Goal: Navigation & Orientation: Find specific page/section

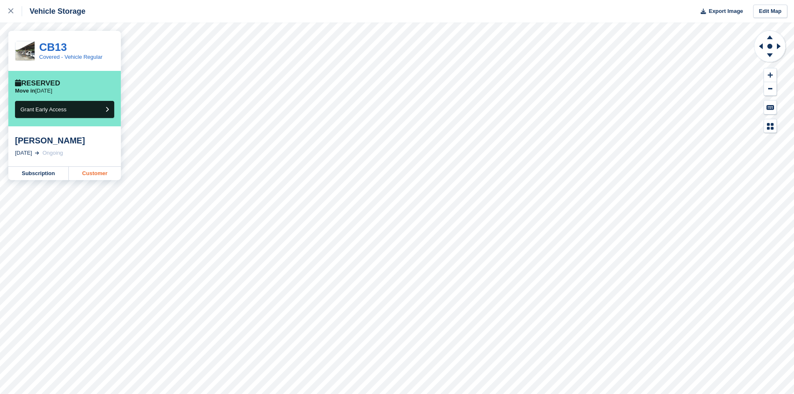
click at [112, 175] on link "Customer" at bounding box center [95, 173] width 52 height 13
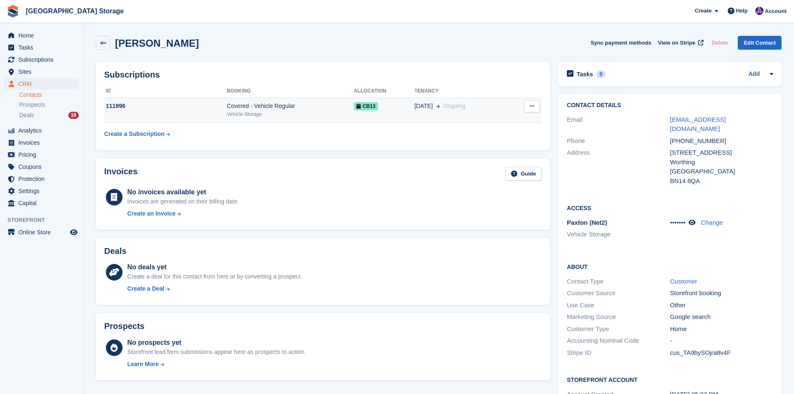
click at [309, 107] on div "Covered - Vehicle Regular" at bounding box center [290, 106] width 127 height 9
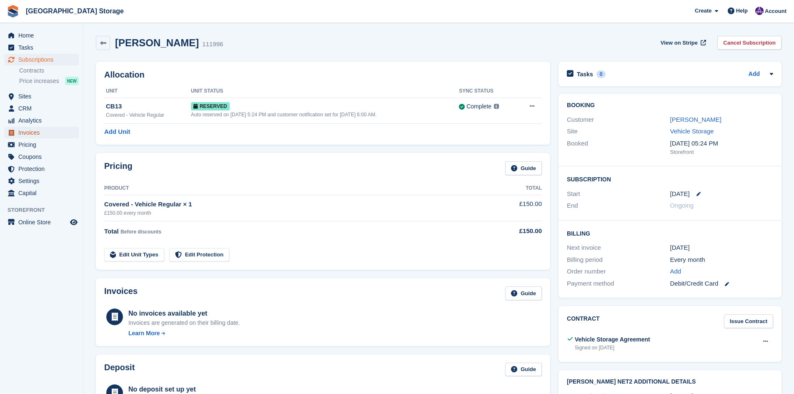
click at [52, 132] on span "Invoices" at bounding box center [43, 133] width 50 height 12
click at [35, 93] on span "Sites" at bounding box center [43, 96] width 50 height 12
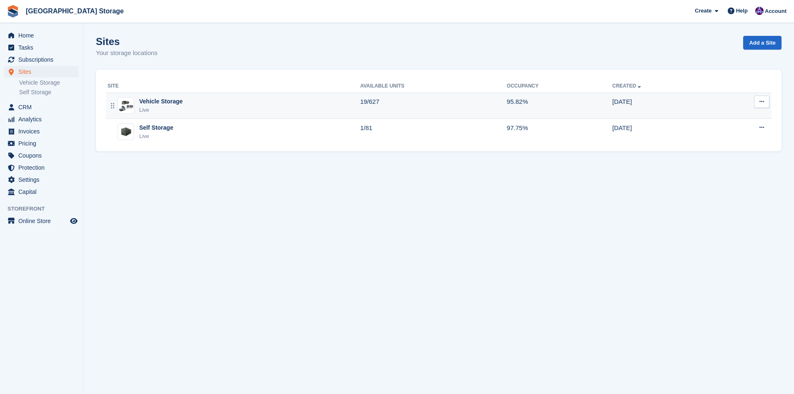
click at [657, 106] on td "[DATE]" at bounding box center [662, 105] width 101 height 26
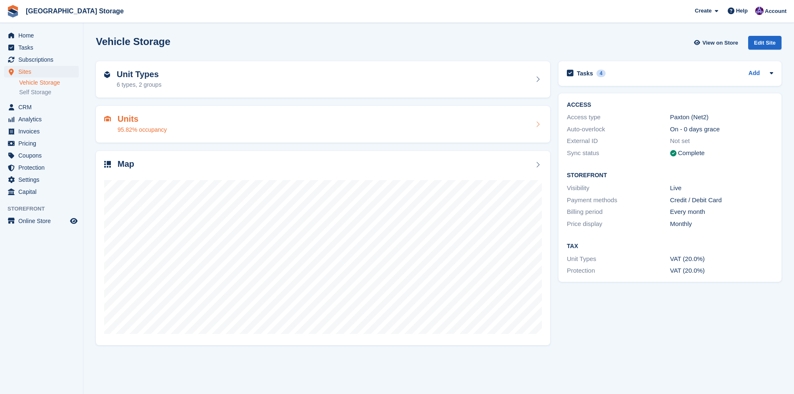
click at [534, 121] on icon at bounding box center [537, 124] width 8 height 7
click at [536, 127] on icon at bounding box center [537, 124] width 8 height 7
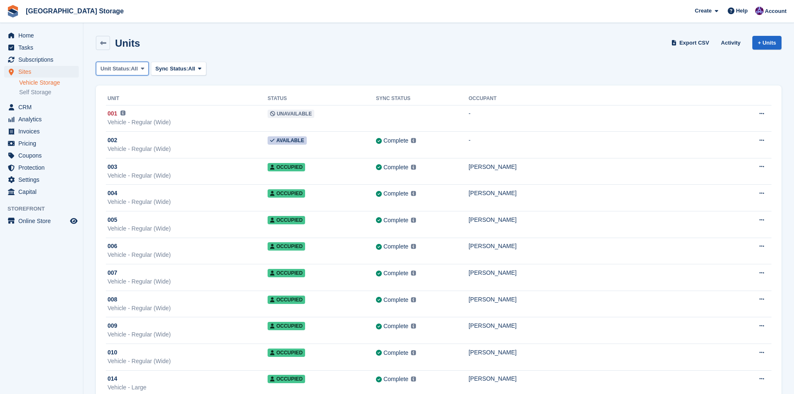
click at [145, 68] on span at bounding box center [142, 68] width 7 height 7
click at [233, 62] on div "Unit Status: All All Available Reserved Occupied Overlocked Repossessed Unavail…" at bounding box center [438, 69] width 685 height 14
click at [54, 142] on span "Pricing" at bounding box center [43, 143] width 50 height 12
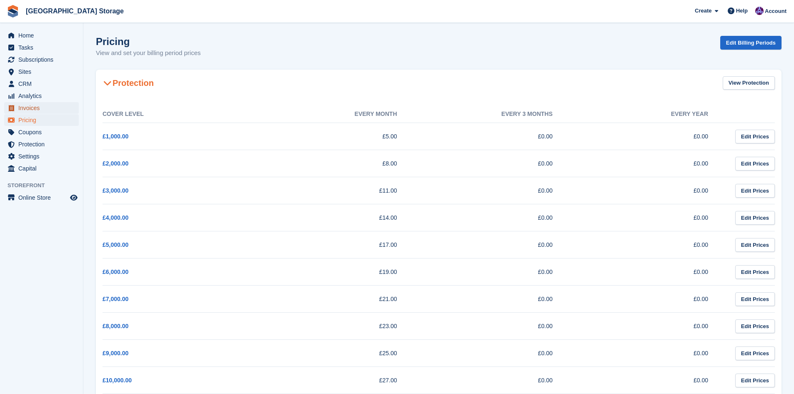
click at [49, 110] on span "Invoices" at bounding box center [43, 108] width 50 height 12
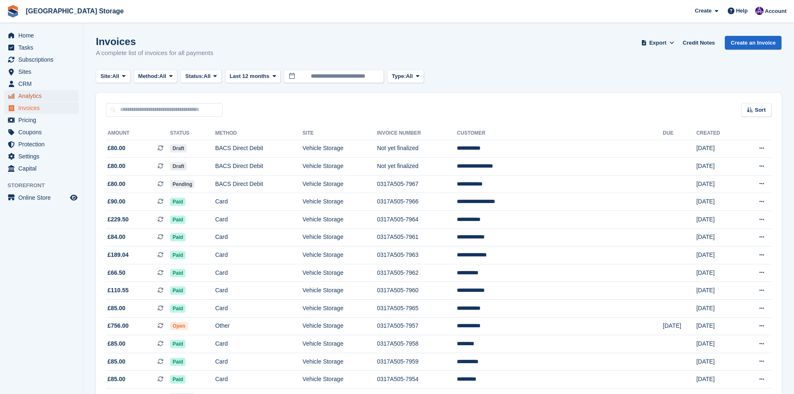
click at [47, 95] on span "Analytics" at bounding box center [43, 96] width 50 height 12
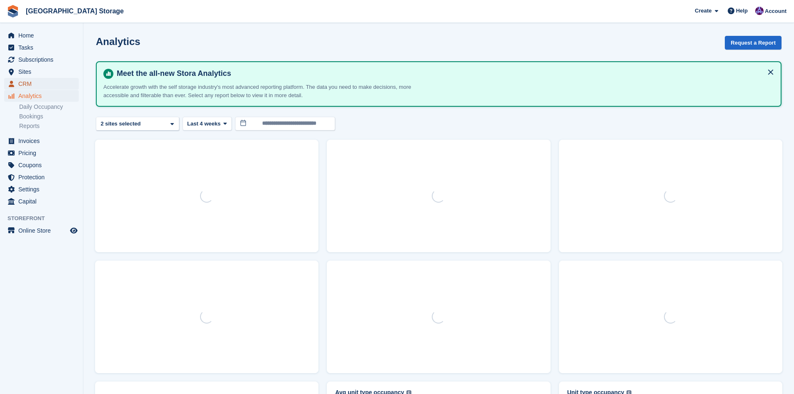
click at [42, 83] on span "CRM" at bounding box center [43, 84] width 50 height 12
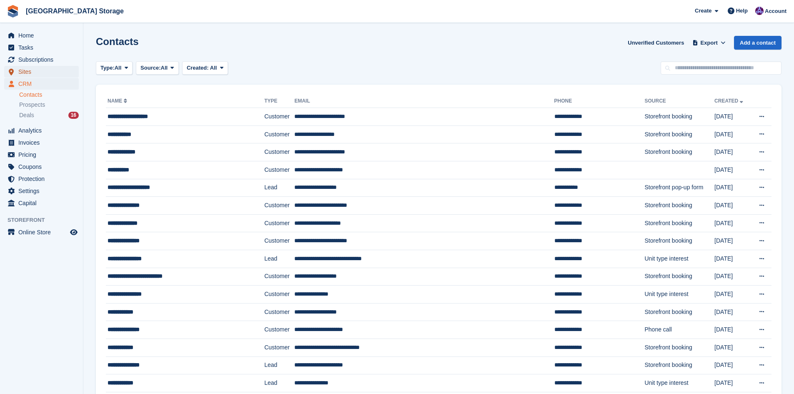
click at [38, 67] on span "Sites" at bounding box center [43, 72] width 50 height 12
